Goal: Transaction & Acquisition: Purchase product/service

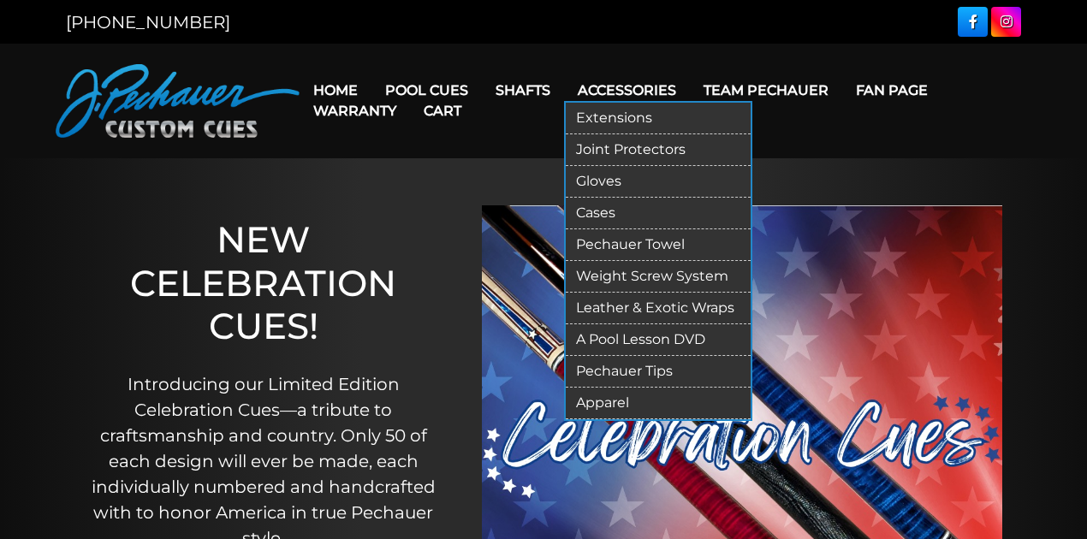
click at [622, 214] on link "Cases" at bounding box center [658, 214] width 185 height 32
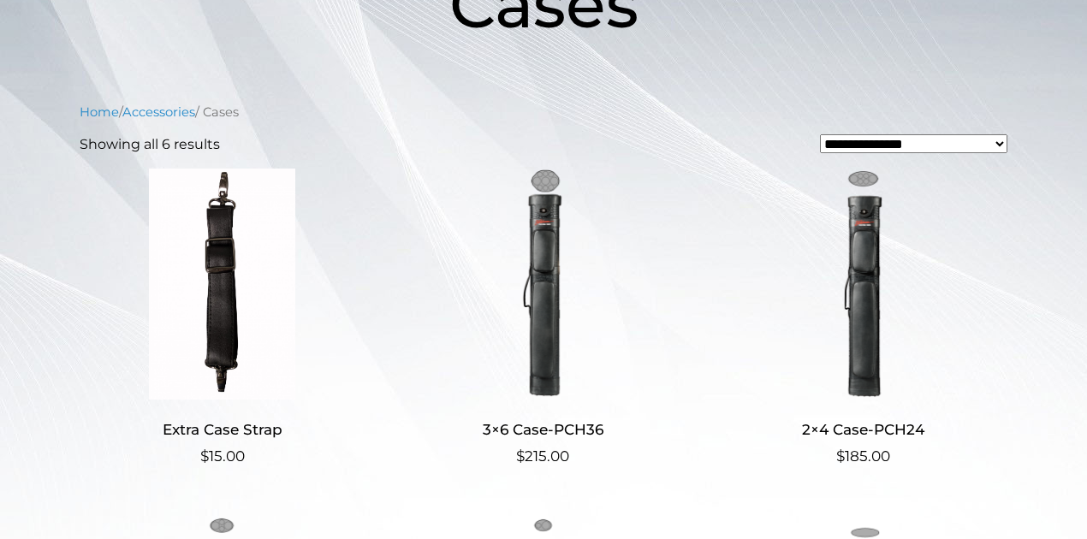
scroll to position [342, 0]
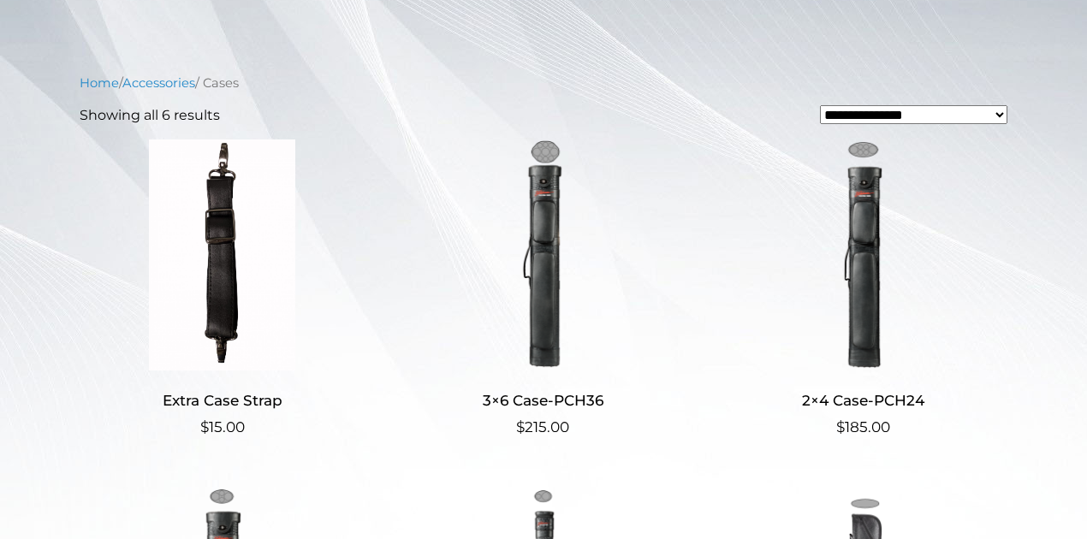
click at [372, 178] on ul "Extra Case Strap $ 15.00 3×6 Case-PCH36 $ 215.00 2×4 Case-PCH24 $ 185.00 2×2 Ca…" at bounding box center [543, 486] width 927 height 694
click at [450, 197] on img at bounding box center [542, 254] width 285 height 231
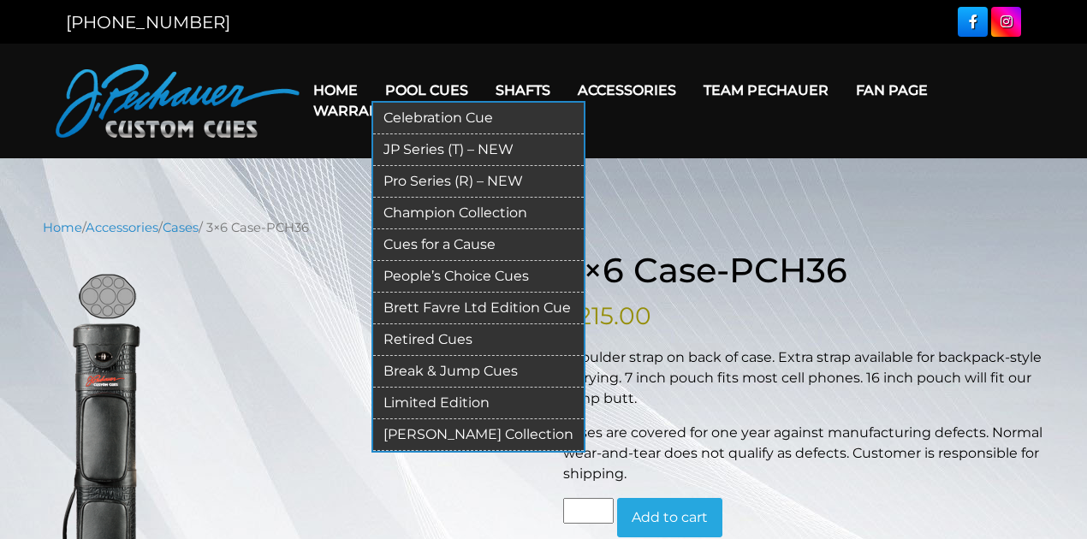
click at [435, 147] on link "JP Series (T) – NEW" at bounding box center [478, 150] width 210 height 32
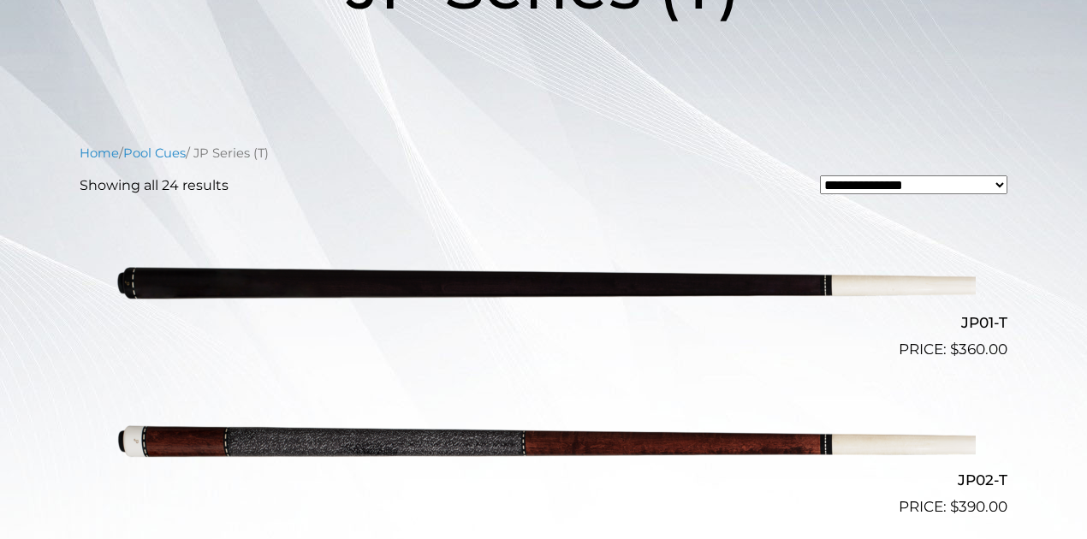
scroll to position [342, 0]
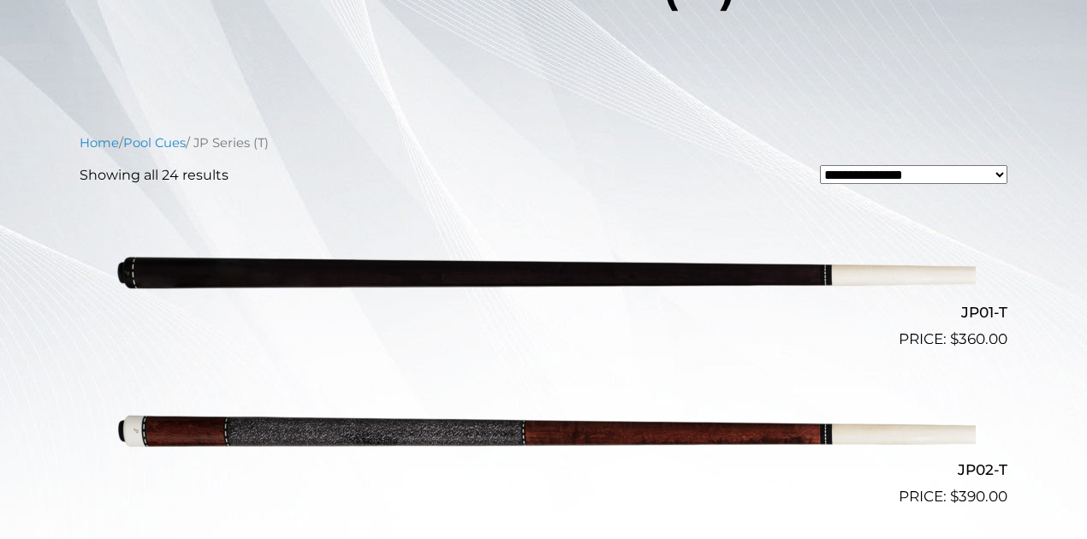
click at [770, 287] on img at bounding box center [543, 271] width 864 height 144
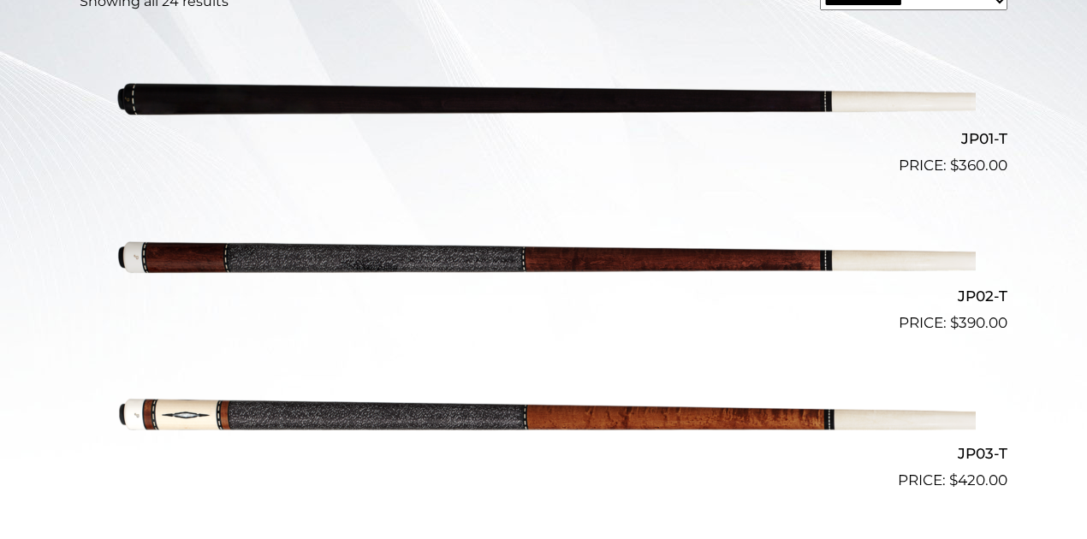
scroll to position [456, 0]
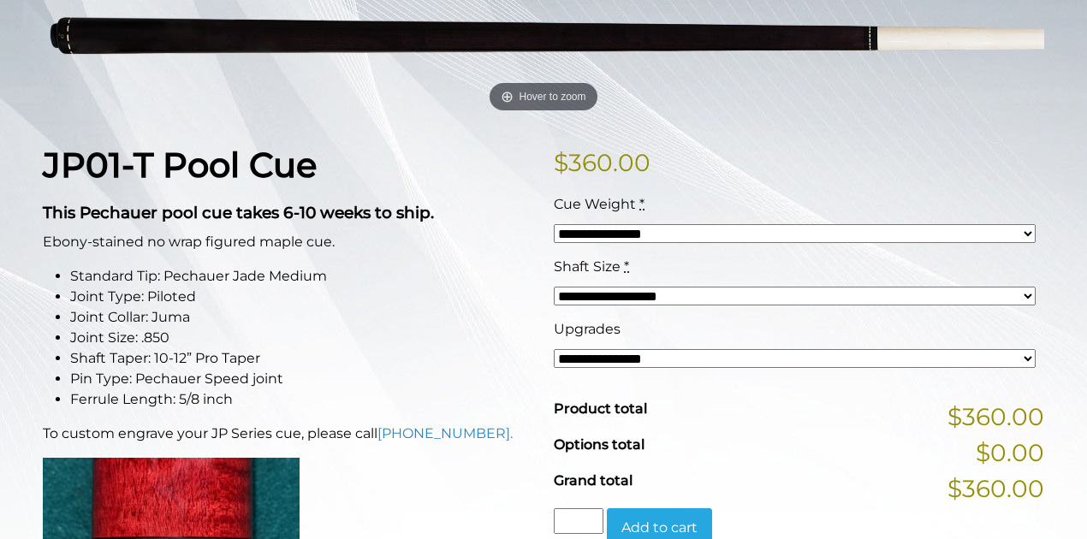
scroll to position [342, 0]
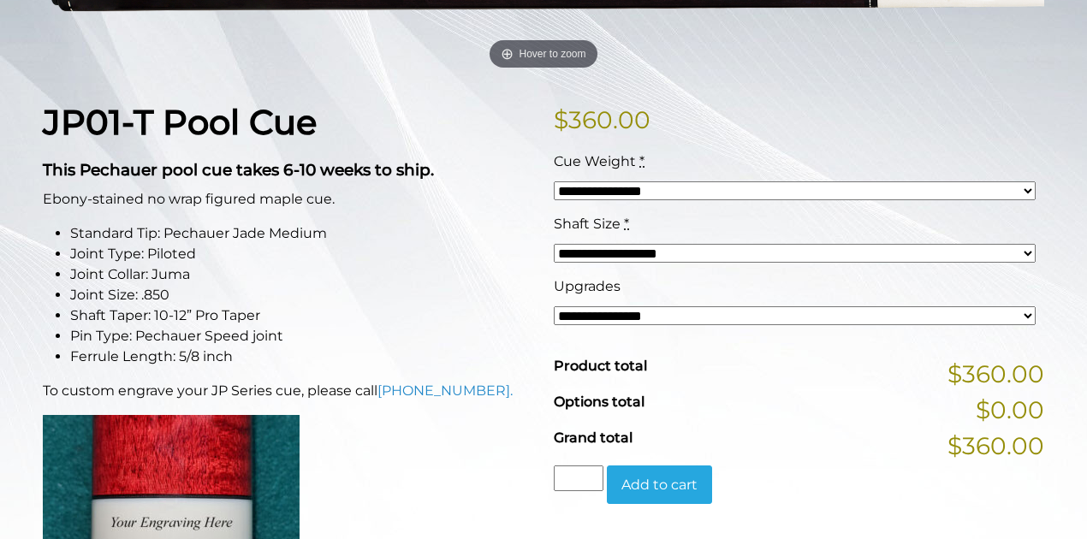
click at [748, 198] on select "**********" at bounding box center [795, 190] width 482 height 19
click at [346, 299] on li "Joint Size: .850" at bounding box center [301, 295] width 463 height 21
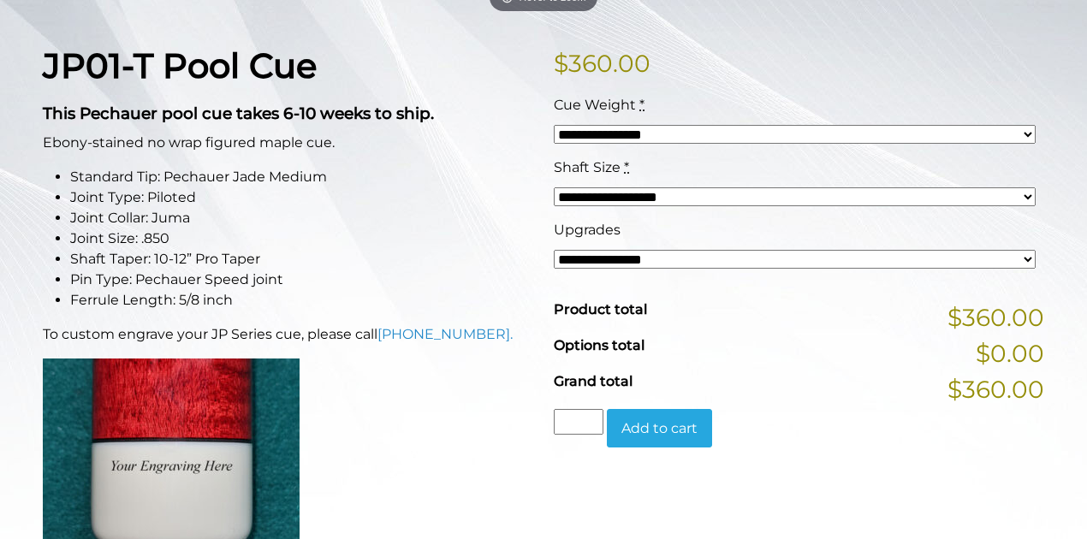
click at [505, 249] on li "Shaft Taper: 10-12” Pro Taper" at bounding box center [301, 259] width 463 height 21
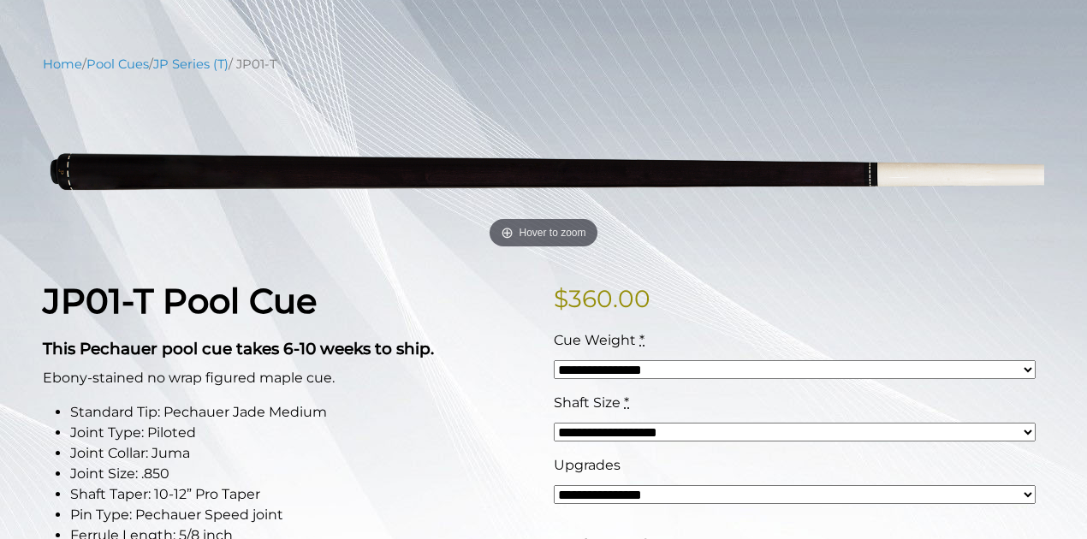
scroll to position [0, 0]
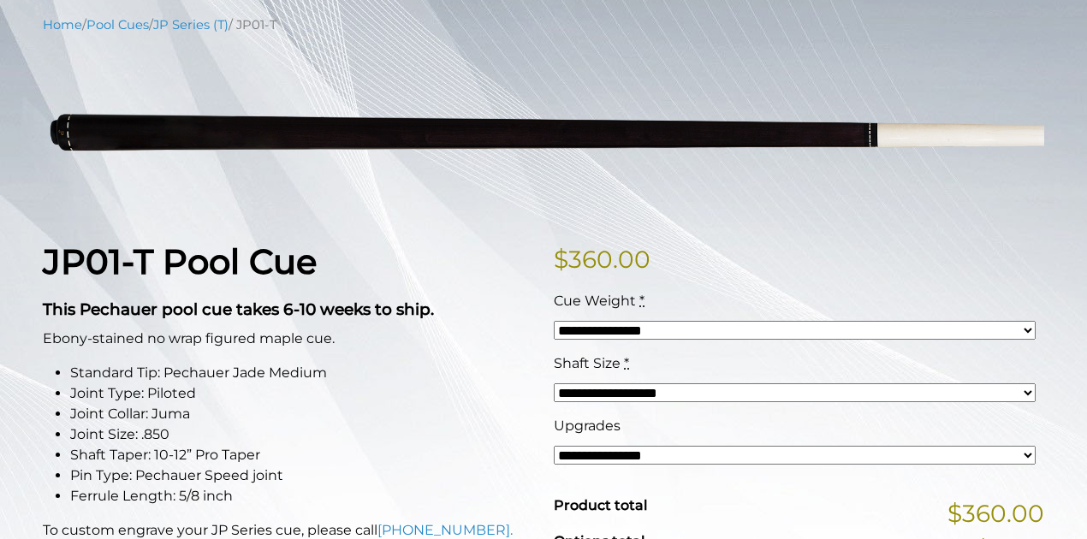
scroll to position [228, 0]
